Goal: Communication & Community: Answer question/provide support

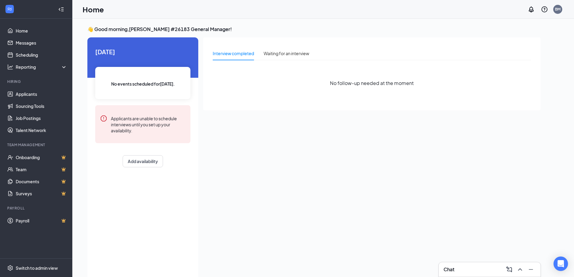
click at [491, 270] on div "Chat" at bounding box center [490, 270] width 92 height 10
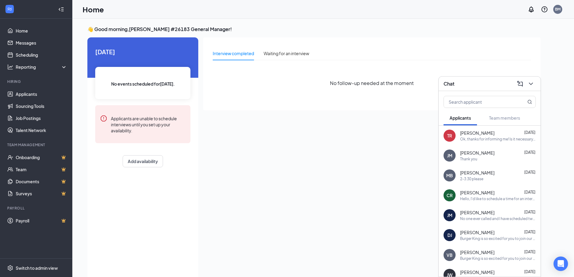
click at [493, 137] on div "Ok, thanks for informing me! Is it necessary to completely take you off the sch…" at bounding box center [498, 139] width 76 height 5
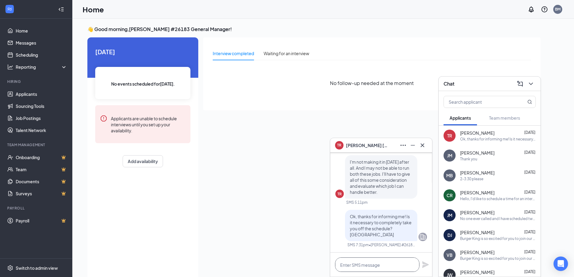
click at [385, 268] on textarea at bounding box center [377, 264] width 84 height 14
type textarea "are you going to be at work tonight"
click at [426, 266] on icon "Plane" at bounding box center [425, 264] width 7 height 7
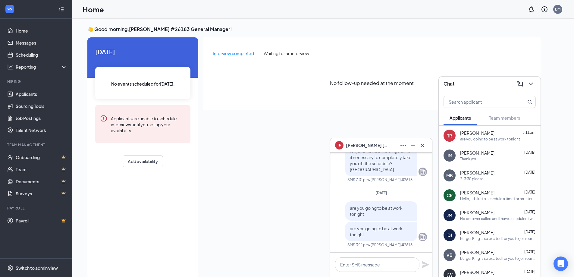
click at [295, 170] on div "Interview completed Waiting for an interview No follow-up needed at the moment" at bounding box center [372, 156] width 338 height 238
click at [414, 145] on icon "Minimize" at bounding box center [413, 145] width 4 height 1
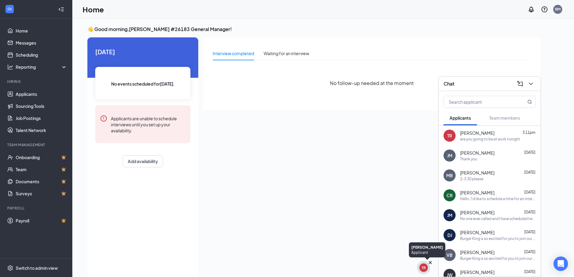
click at [426, 269] on div "TR" at bounding box center [424, 267] width 4 height 5
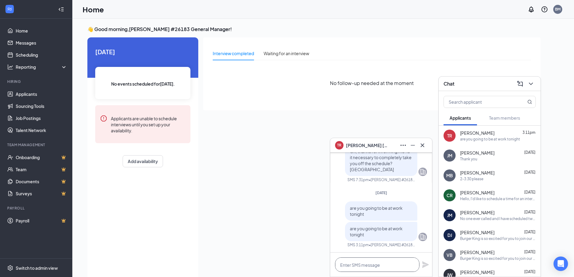
click at [389, 262] on textarea at bounding box center [377, 264] width 84 height 14
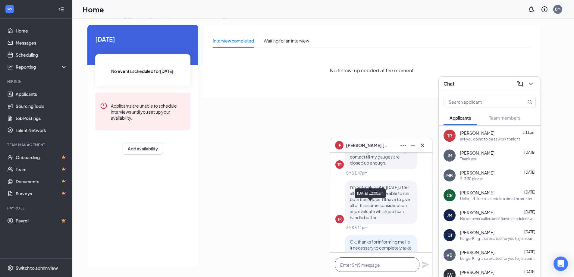
scroll to position [0, 0]
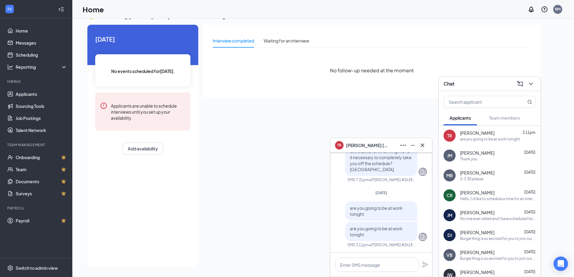
click at [296, 215] on div "Interview completed Waiting for an interview No follow-up needed at the moment" at bounding box center [372, 144] width 338 height 238
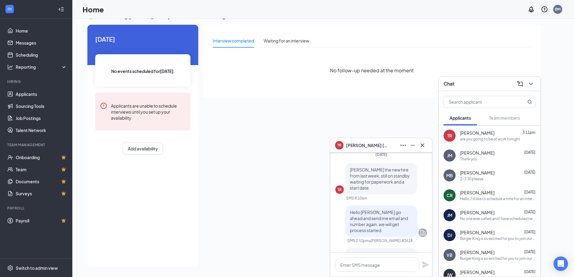
scroll to position [-1964, 0]
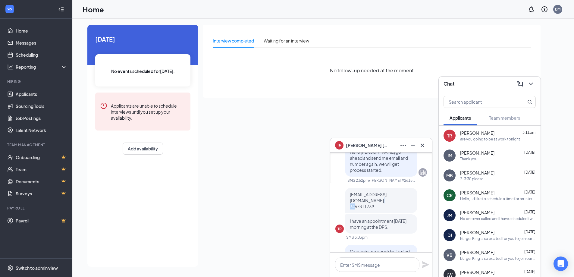
drag, startPoint x: 357, startPoint y: 176, endPoint x: 366, endPoint y: 176, distance: 9.0
click at [366, 192] on span "[EMAIL_ADDRESS][DOMAIN_NAME] 3467311739" at bounding box center [368, 200] width 37 height 17
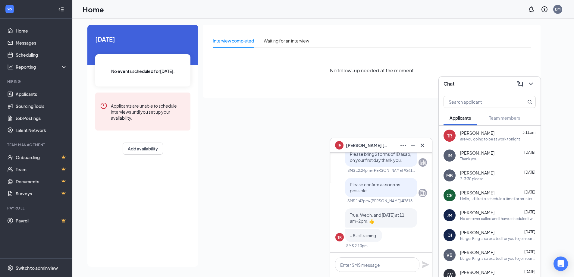
scroll to position [0, 0]
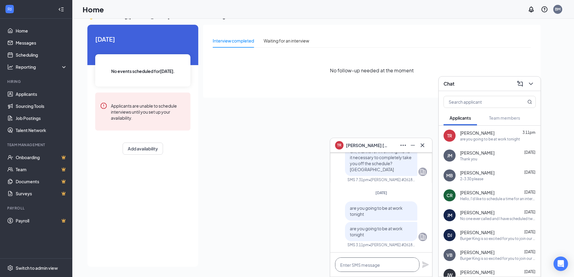
click at [382, 262] on textarea at bounding box center [377, 264] width 84 height 14
type textarea "or do i need find coverage"
click at [424, 266] on icon "Plane" at bounding box center [425, 264] width 7 height 7
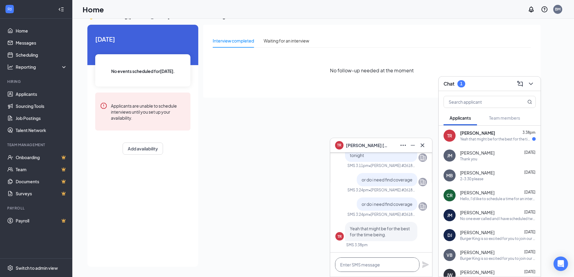
click at [384, 266] on textarea at bounding box center [377, 264] width 84 height 14
click at [374, 260] on textarea at bounding box center [377, 264] width 84 height 14
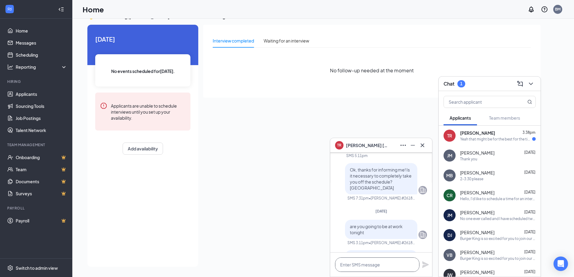
scroll to position [0, 0]
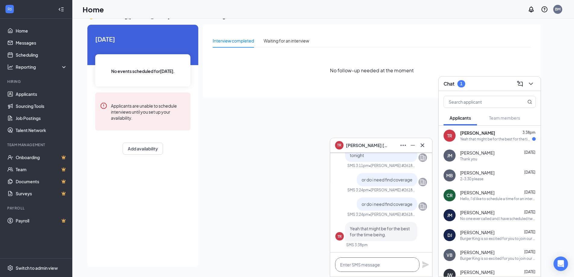
click at [384, 261] on textarea at bounding box center [377, 264] width 84 height 14
type textarea "What is best? not being on schedule?"
click at [427, 264] on icon "Plane" at bounding box center [425, 264] width 7 height 7
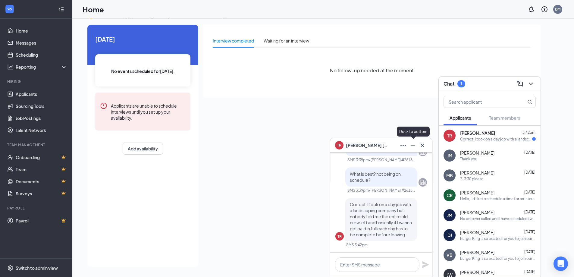
click at [415, 147] on icon "Minimize" at bounding box center [412, 145] width 7 height 7
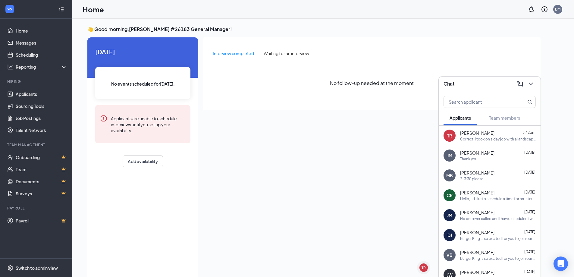
click at [481, 135] on span "[PERSON_NAME]" at bounding box center [477, 133] width 34 height 6
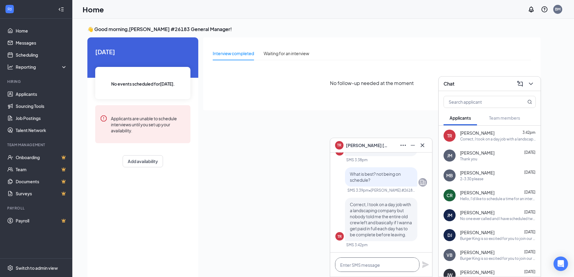
click at [392, 251] on textarea at bounding box center [377, 264] width 84 height 14
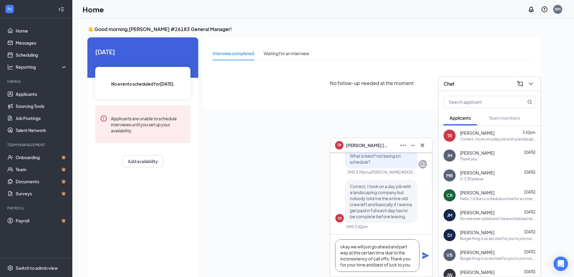
type textarea "okay we will just go ahead and part way at this certain time due to the inconsi…"
click at [426, 251] on icon "Plane" at bounding box center [425, 255] width 7 height 7
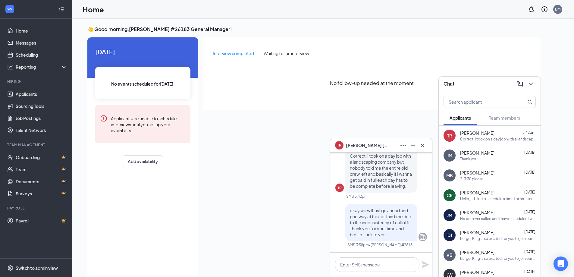
scroll to position [0, 0]
